Goal: Information Seeking & Learning: Learn about a topic

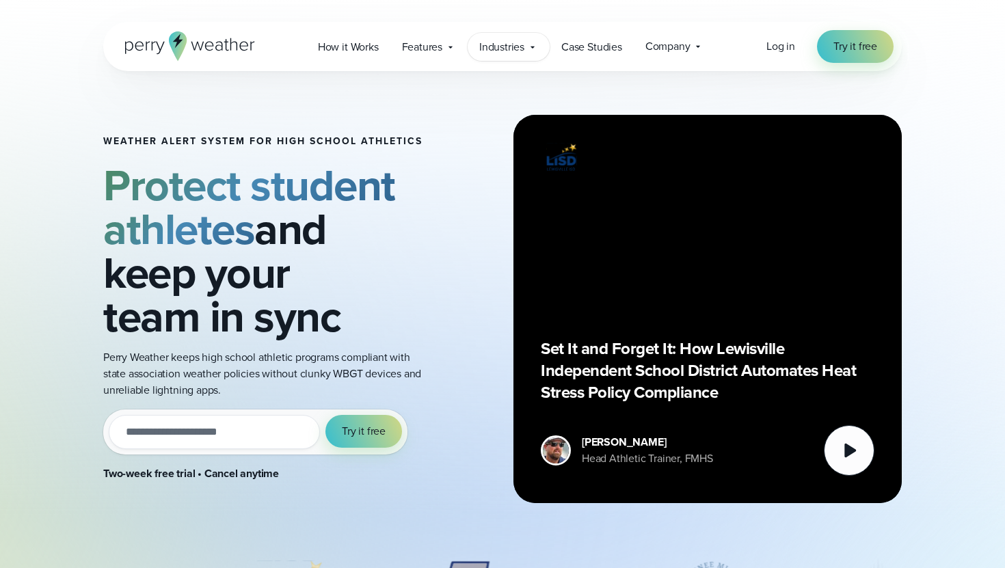
click at [486, 54] on span "Industries" at bounding box center [501, 47] width 45 height 16
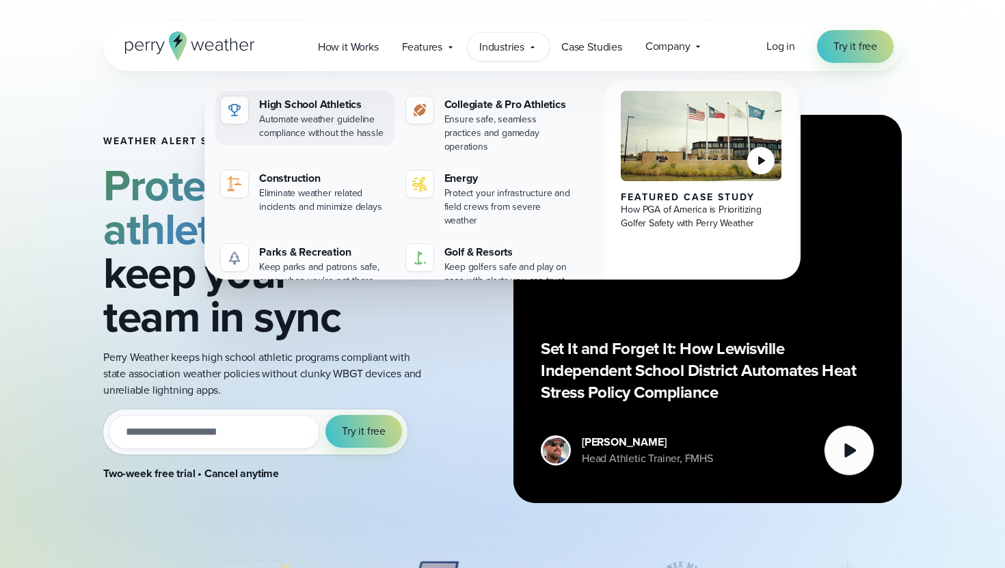
click at [343, 109] on div "High School Athletics" at bounding box center [324, 104] width 131 height 16
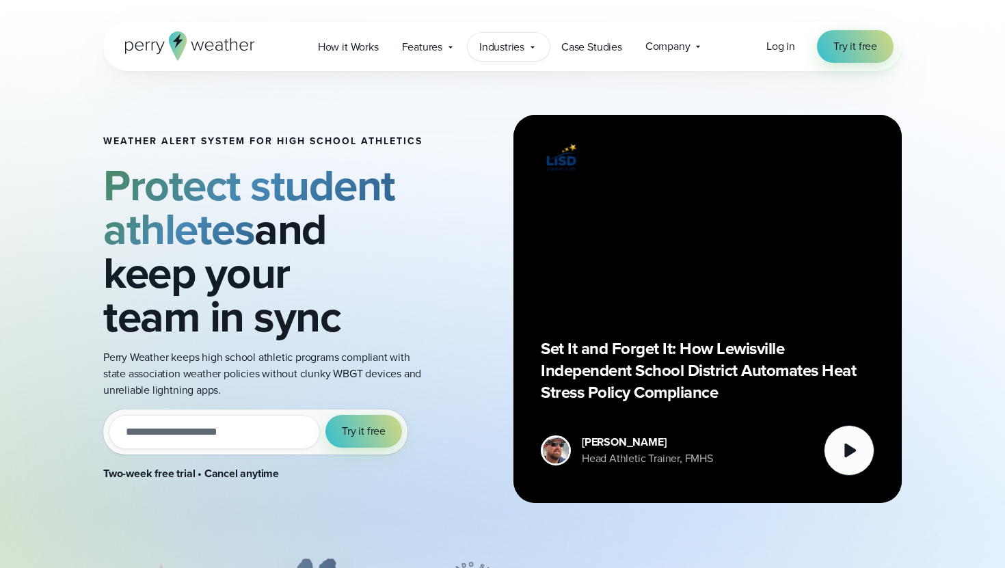
click at [505, 43] on span "Industries" at bounding box center [501, 47] width 45 height 16
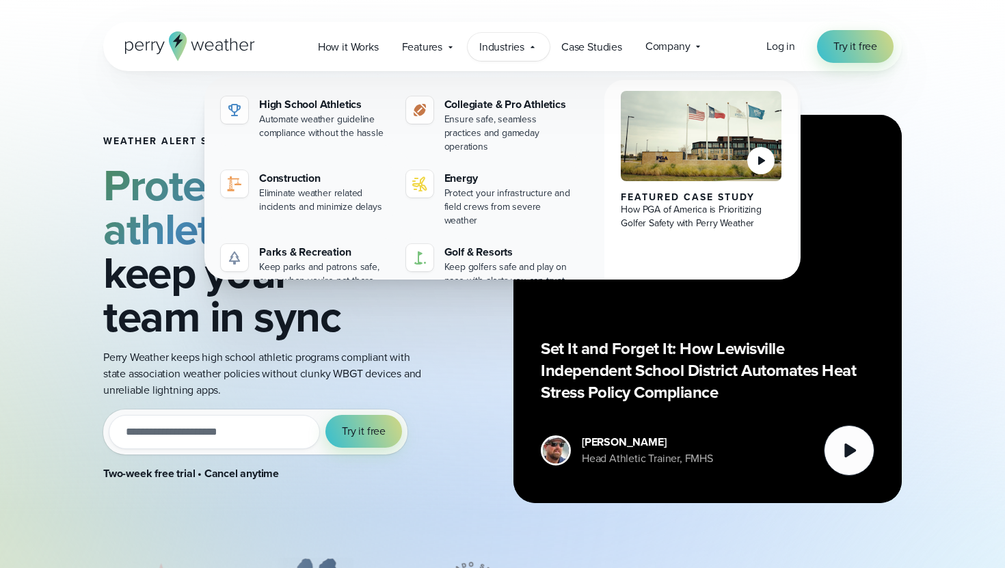
click at [502, 90] on div "Featured Case Study How PGA of America is Prioritizing Golfer Safety with Perry…" at bounding box center [502, 192] width 596 height 230
click at [487, 109] on div "Collegiate & Pro Athletics" at bounding box center [509, 104] width 131 height 16
